Goal: Information Seeking & Learning: Find specific fact

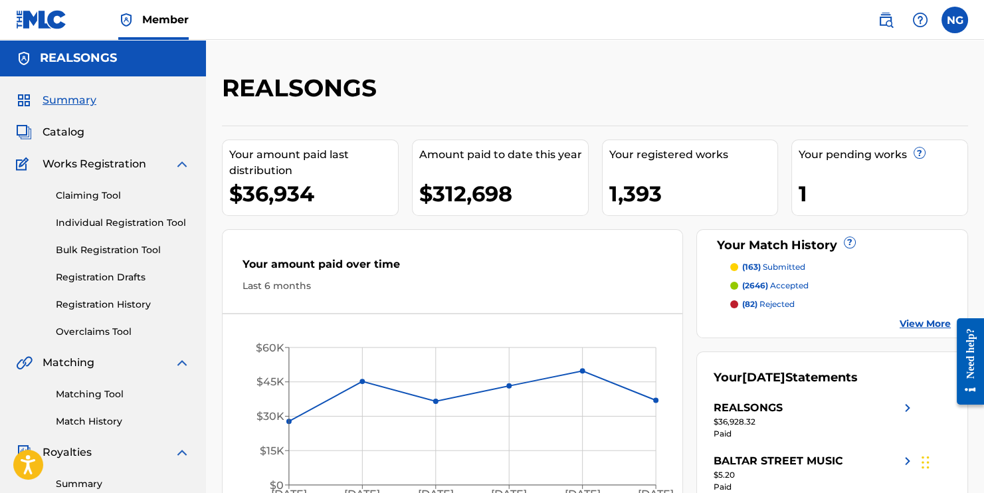
click at [80, 131] on span "Catalog" at bounding box center [64, 132] width 42 height 16
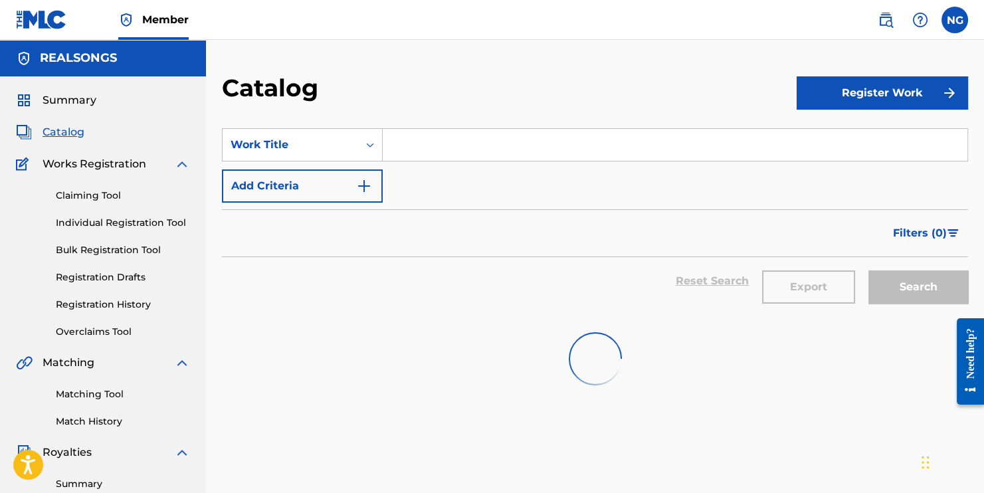
click at [438, 141] on input "Search Form" at bounding box center [675, 145] width 585 height 32
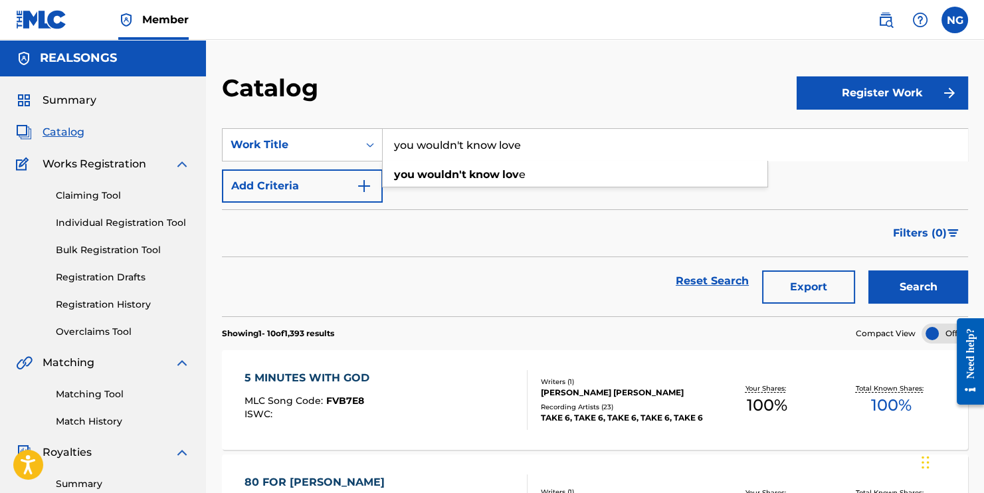
type input "you wouldn't know love"
click at [917, 286] on button "Search" at bounding box center [918, 286] width 100 height 33
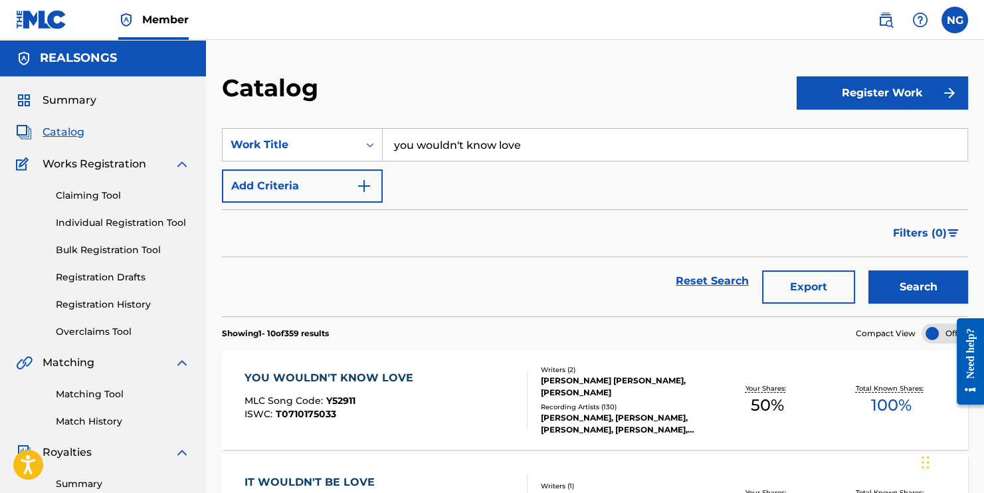
scroll to position [102, 0]
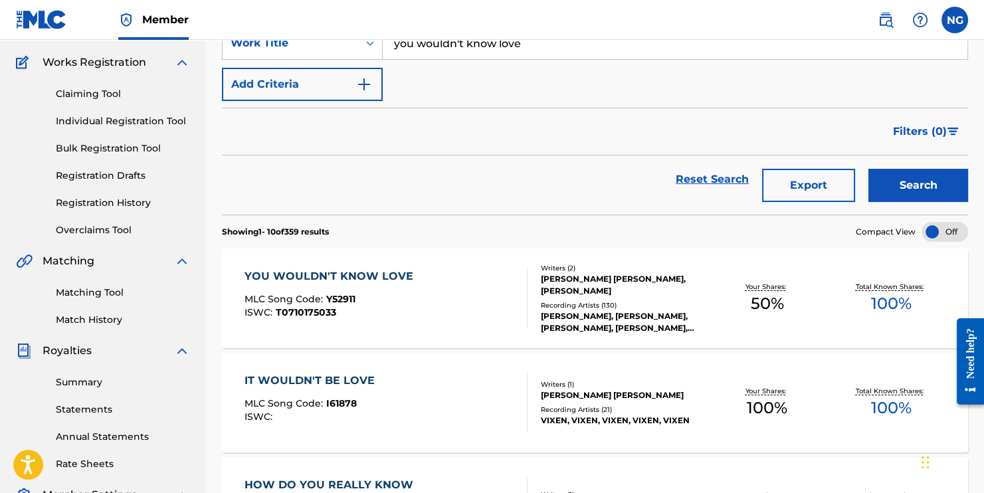
click at [337, 272] on div "YOU WOULDN'T KNOW LOVE" at bounding box center [331, 276] width 175 height 16
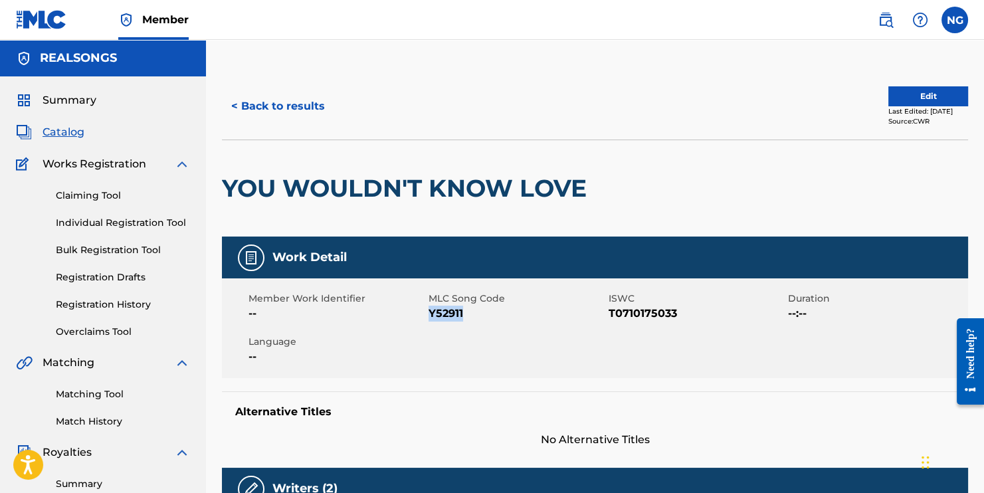
drag, startPoint x: 475, startPoint y: 318, endPoint x: 430, endPoint y: 312, distance: 44.9
click at [430, 312] on span "Y52911" at bounding box center [516, 314] width 177 height 16
copy span "Y52911"
drag, startPoint x: 678, startPoint y: 310, endPoint x: 610, endPoint y: 314, distance: 68.5
click at [610, 314] on span "T0710175033" at bounding box center [696, 314] width 177 height 16
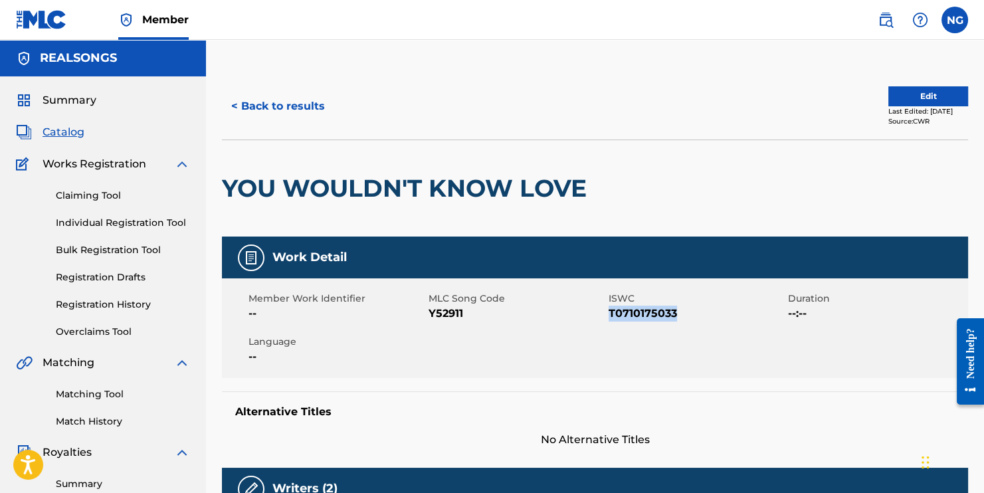
copy span "T0710175033"
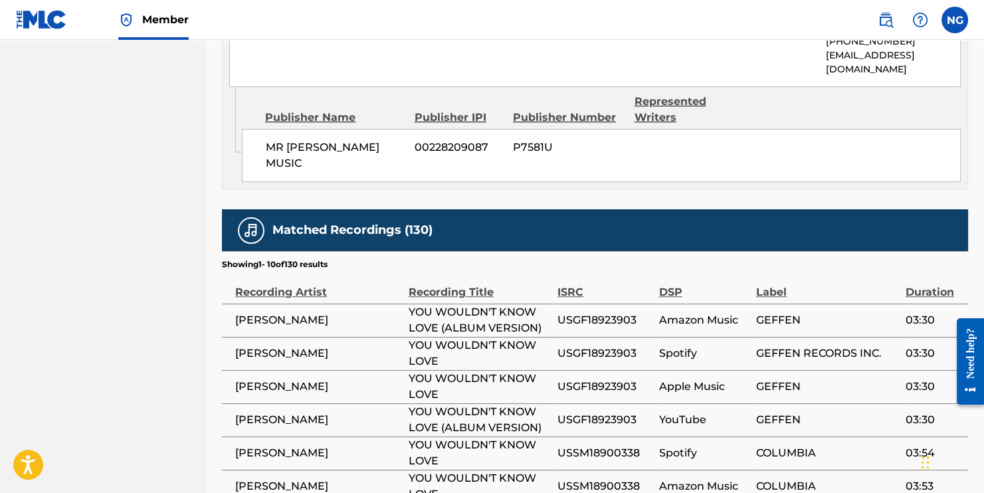
scroll to position [1031, 0]
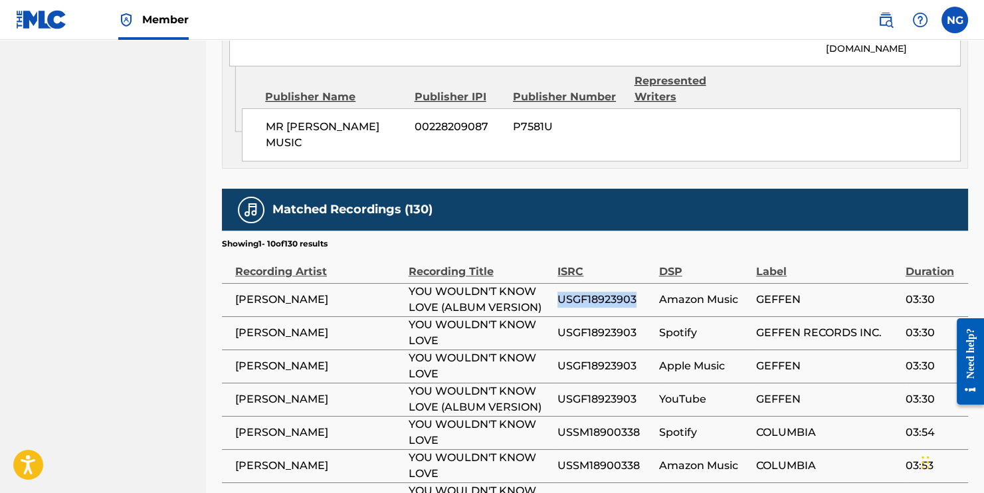
drag, startPoint x: 638, startPoint y: 243, endPoint x: 553, endPoint y: 243, distance: 85.0
click at [553, 283] on tr "[PERSON_NAME] YOU WOULDN'T KNOW LOVE (ALBUM VERSION) USGF18923903 Amazon Music …" at bounding box center [595, 299] width 746 height 33
copy tr "USGF18923903"
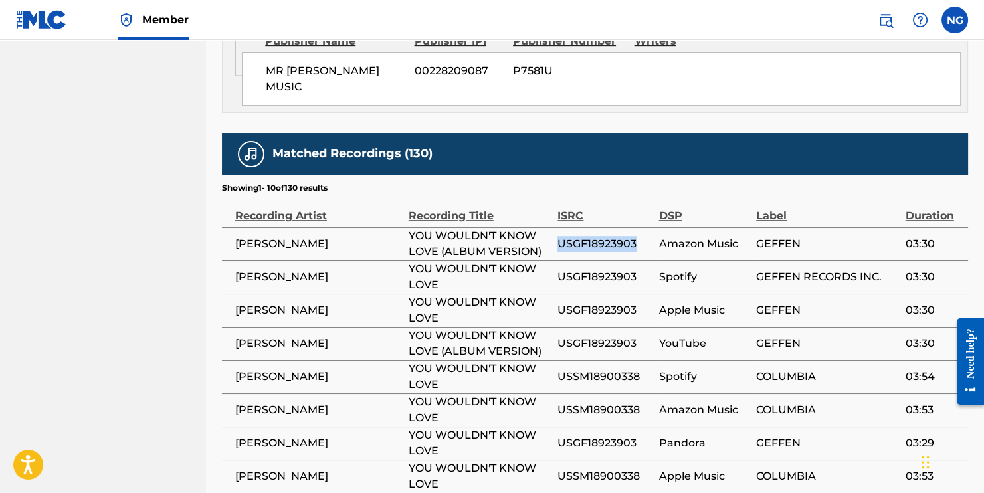
scroll to position [1194, 0]
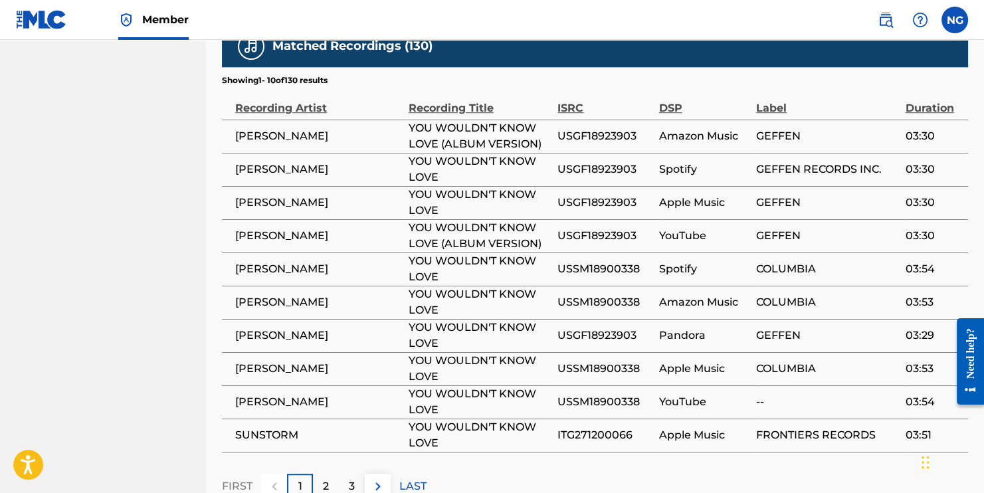
click at [326, 478] on p "2" at bounding box center [326, 486] width 6 height 16
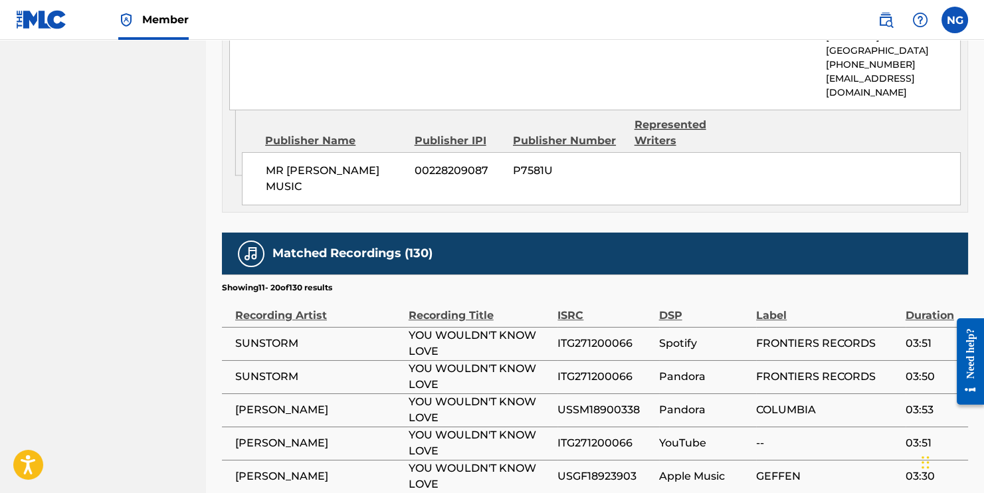
scroll to position [1204, 0]
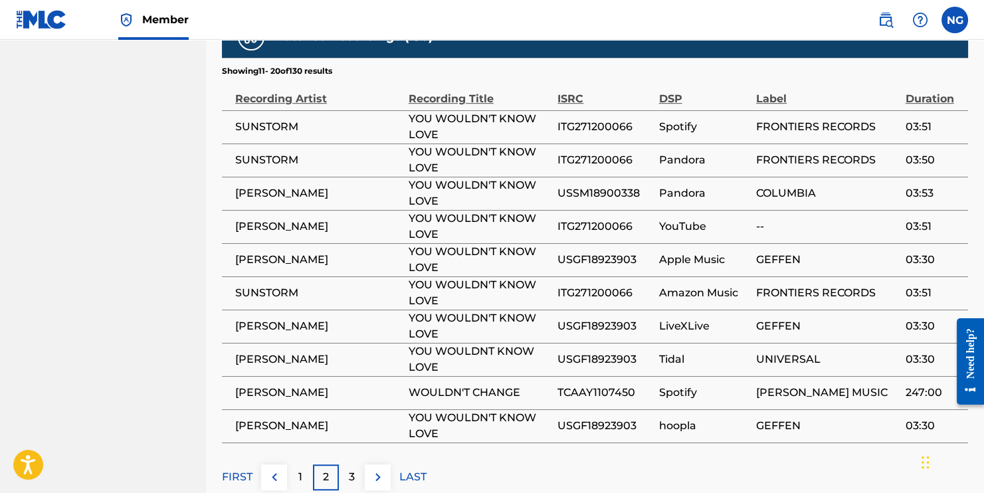
click at [349, 469] on p "3" at bounding box center [352, 477] width 6 height 16
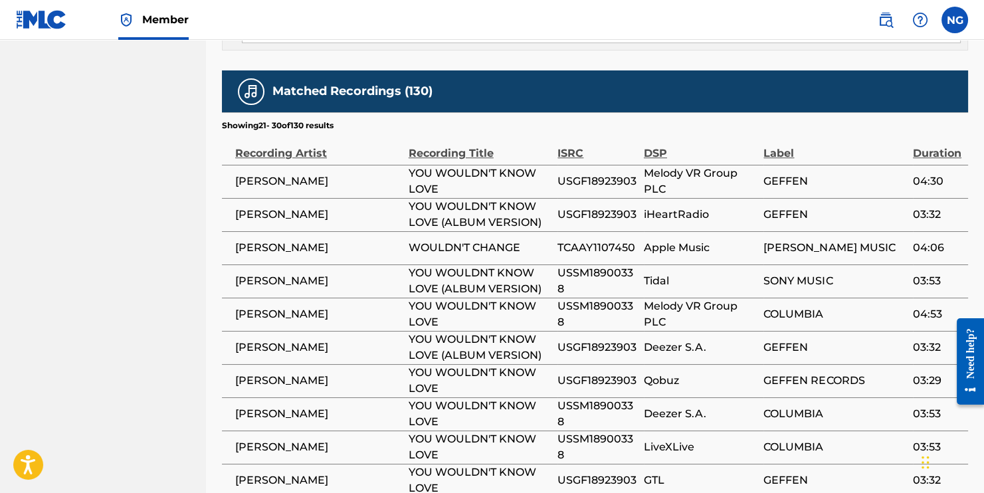
scroll to position [1235, 0]
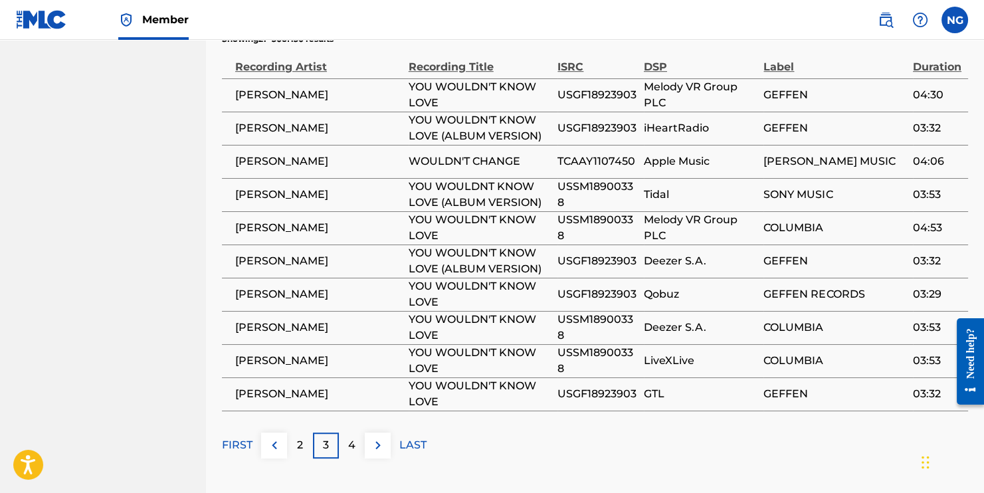
click at [354, 437] on p "4" at bounding box center [351, 445] width 7 height 16
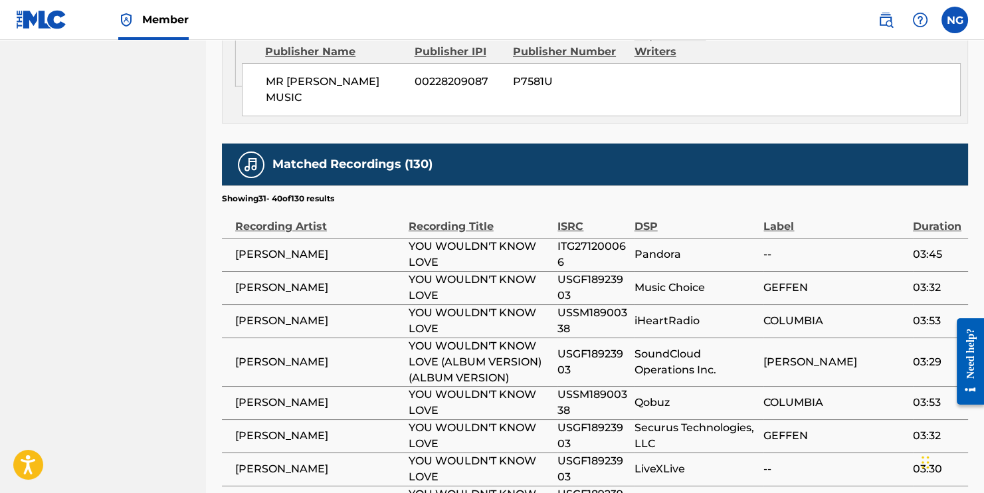
scroll to position [1186, 0]
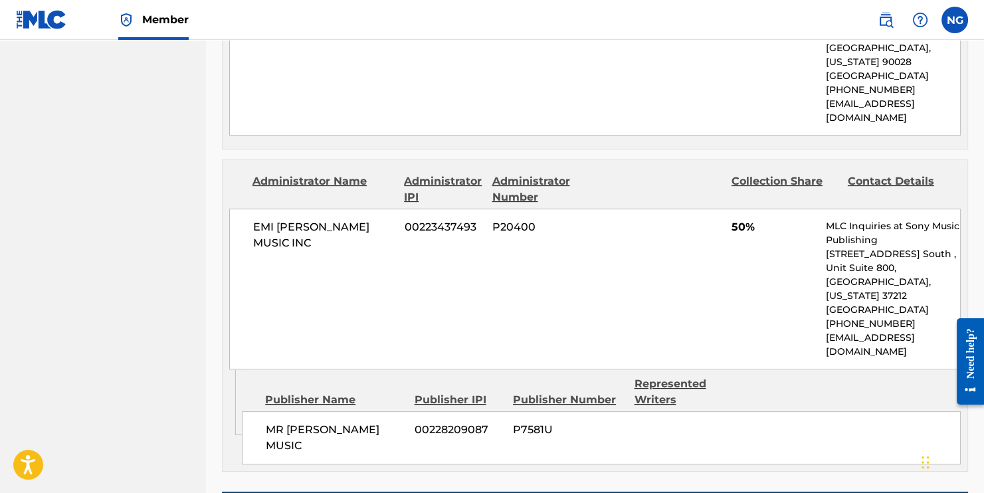
scroll to position [0, 0]
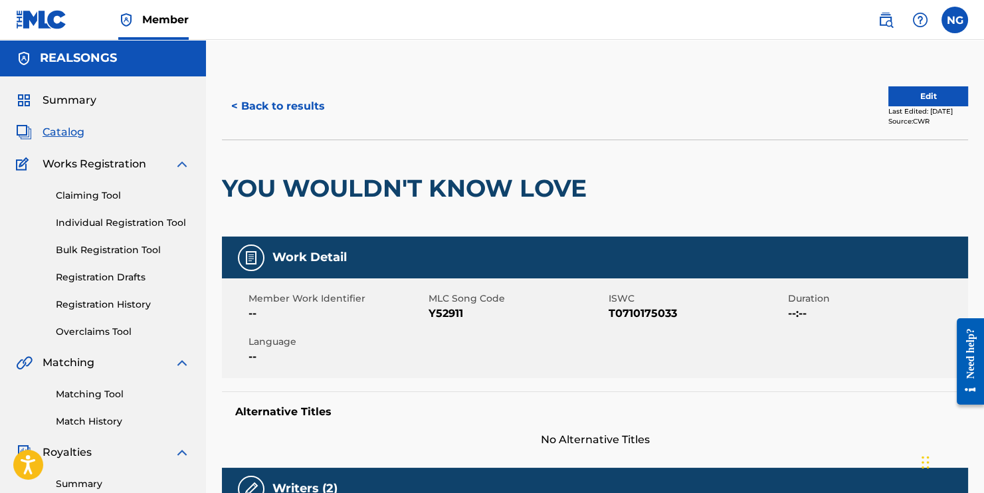
click at [261, 102] on button "< Back to results" at bounding box center [278, 106] width 112 height 33
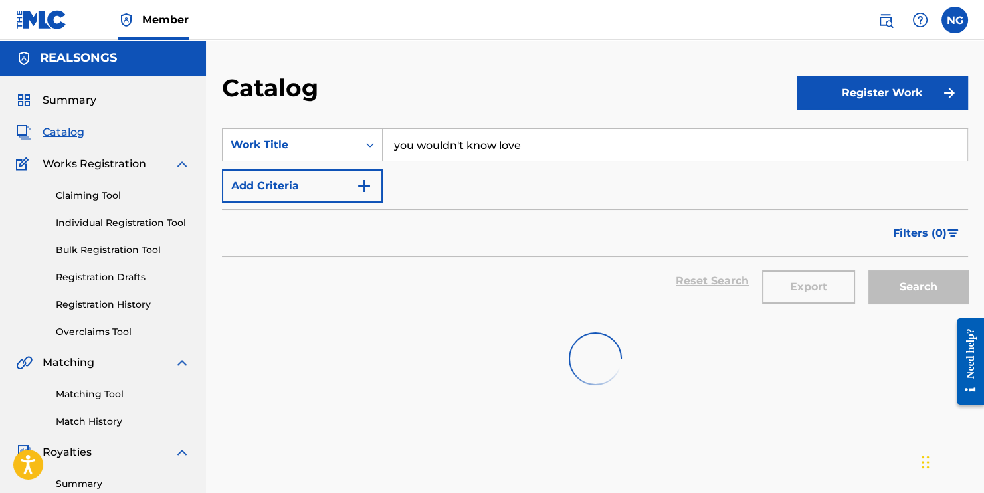
scroll to position [101, 0]
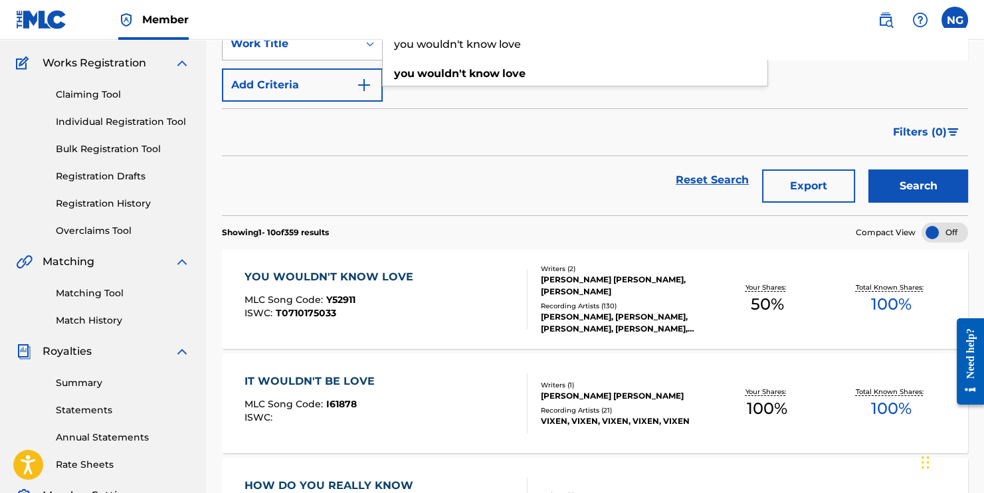
drag, startPoint x: 523, startPoint y: 43, endPoint x: 317, endPoint y: 46, distance: 206.6
click at [317, 46] on div "SearchWithCriteria4eac7fb1-b260-4959-9544-fe5495561baf Work Title you wouldn't …" at bounding box center [595, 43] width 746 height 33
type input "world without you"
click at [438, 68] on strong "without" at bounding box center [450, 73] width 44 height 13
click at [911, 183] on button "Search" at bounding box center [918, 185] width 100 height 33
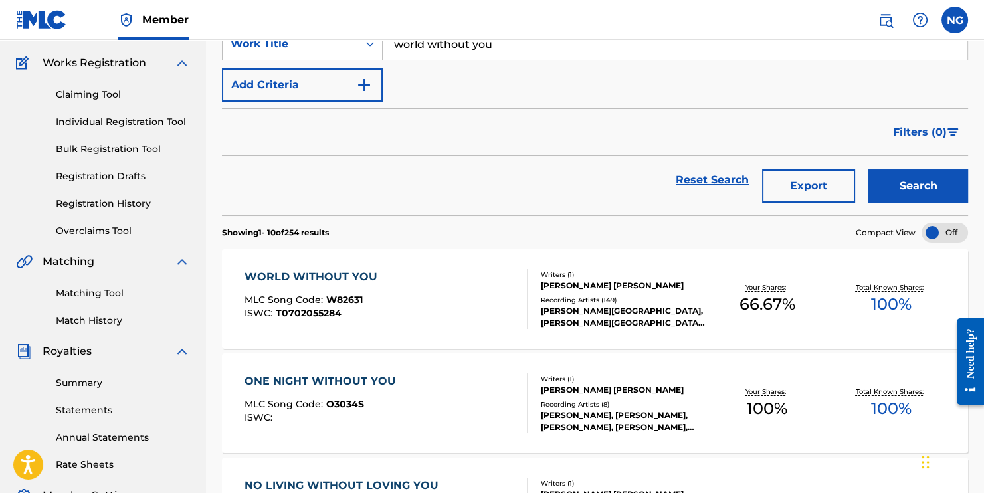
click at [284, 270] on div "WORLD WITHOUT YOU" at bounding box center [313, 277] width 139 height 16
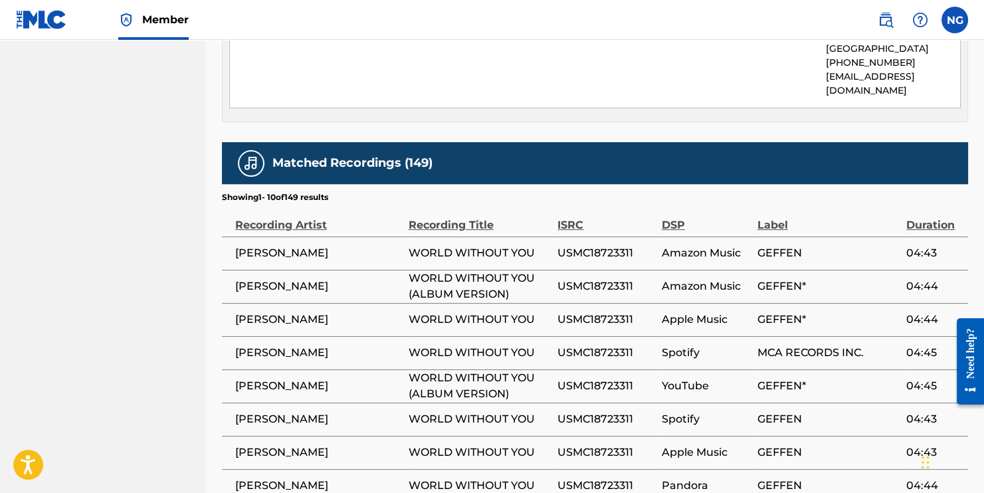
scroll to position [1048, 0]
